Goal: Transaction & Acquisition: Subscribe to service/newsletter

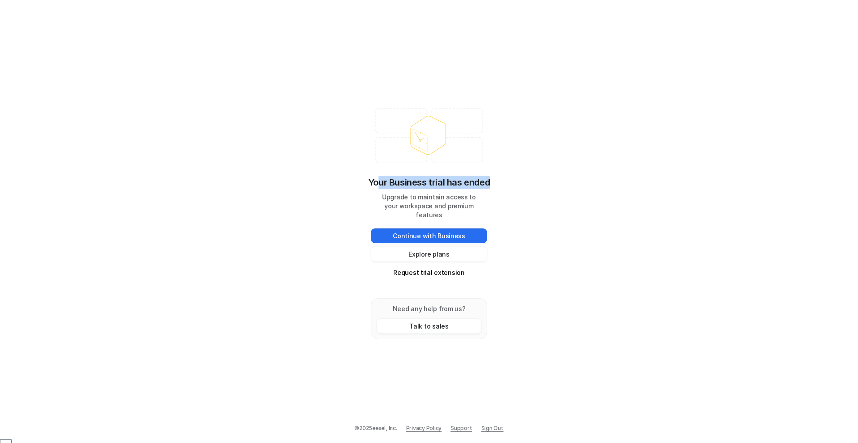
drag, startPoint x: 379, startPoint y: 185, endPoint x: 490, endPoint y: 181, distance: 111.8
type textarea "**********"
click at [488, 177] on div "Your Business trial has ended Upgrade to maintain access to your workspace and …" at bounding box center [429, 221] width 134 height 253
click at [550, 223] on div "Your Business trial has ended Upgrade to maintain access to your workspace and …" at bounding box center [429, 221] width 858 height 443
click at [427, 271] on button "Request trial extension" at bounding box center [429, 272] width 116 height 15
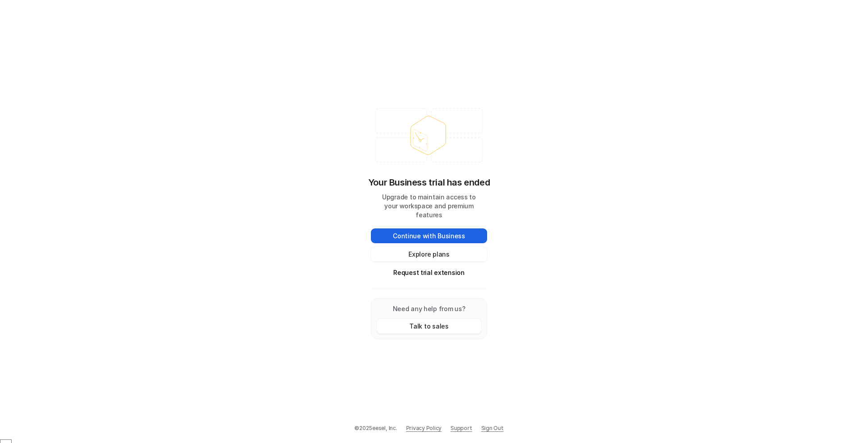
click at [417, 228] on button "Continue with Business" at bounding box center [429, 235] width 116 height 15
click at [445, 253] on button "Explore plans" at bounding box center [429, 254] width 116 height 15
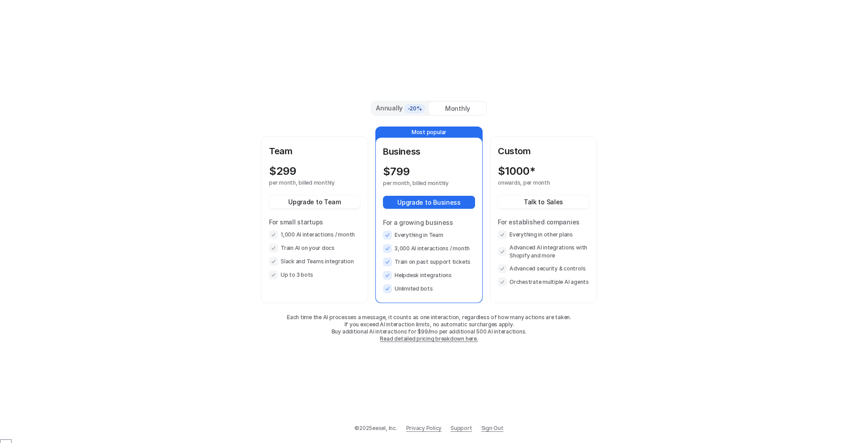
click at [380, 101] on div "Annually -20% Monthly" at bounding box center [429, 108] width 116 height 15
click at [388, 113] on div "Annually -20%" at bounding box center [400, 107] width 57 height 13
